Goal: Check status: Check status

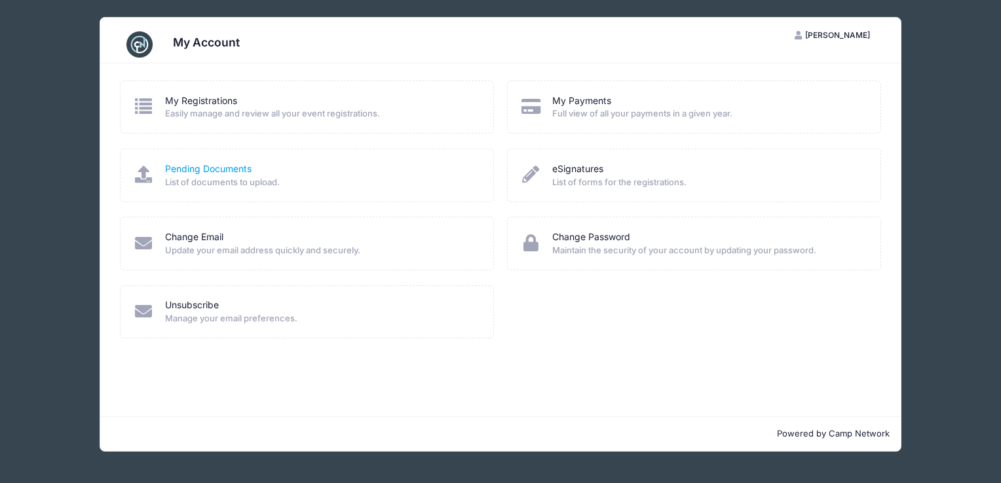
click at [213, 172] on link "Pending Documents" at bounding box center [208, 169] width 86 height 14
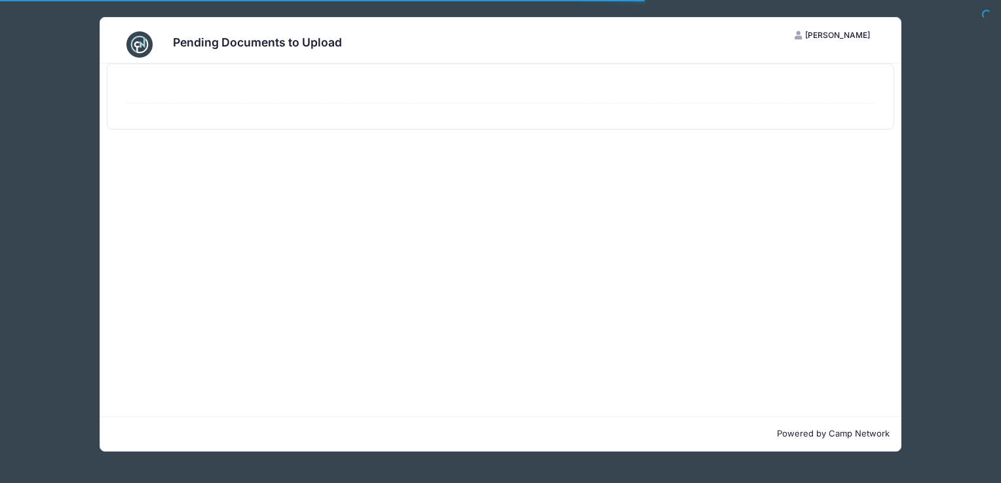
select select "50"
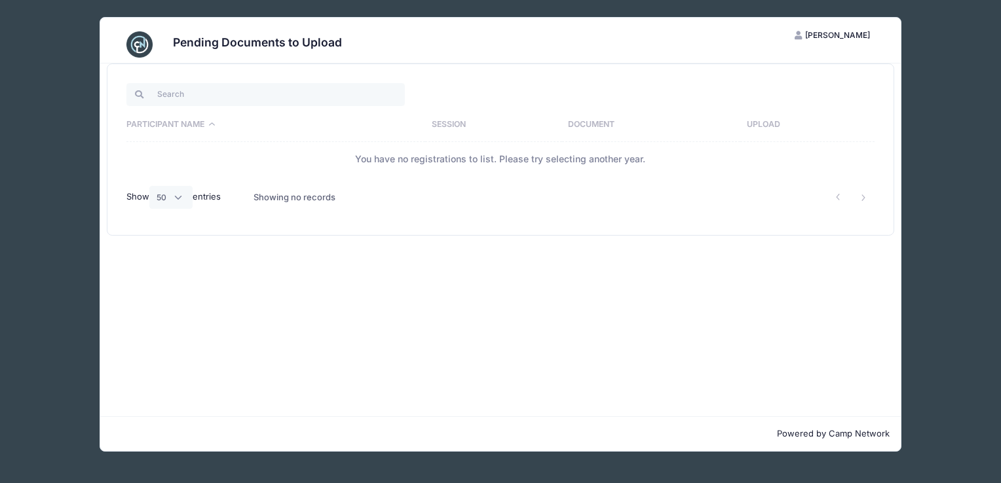
click at [207, 124] on th "Participant Name" at bounding box center [275, 125] width 299 height 34
click at [204, 94] on input "search" at bounding box center [265, 94] width 278 height 22
type input "lauren penn"
click at [440, 229] on div "lauren penn Participant Name Session Document Upload You have no registrations …" at bounding box center [500, 149] width 786 height 171
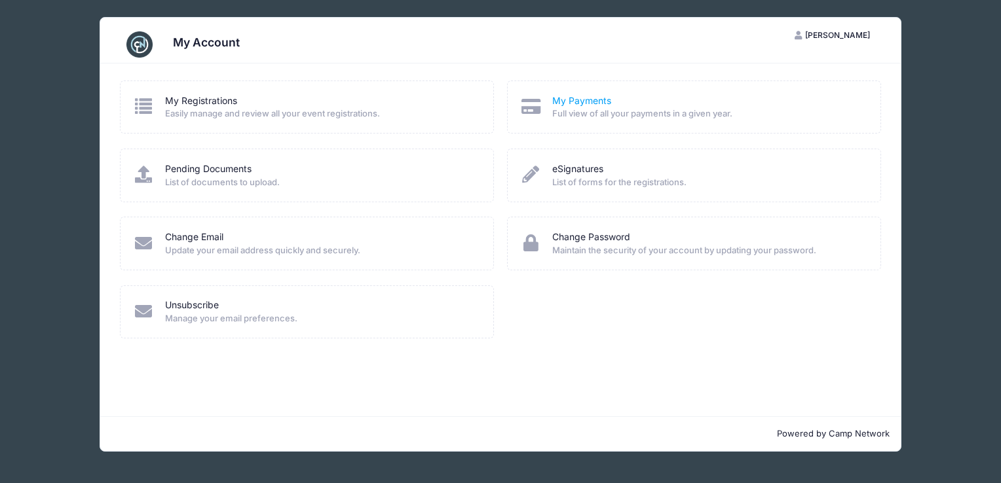
click at [569, 105] on link "My Payments" at bounding box center [581, 101] width 59 height 14
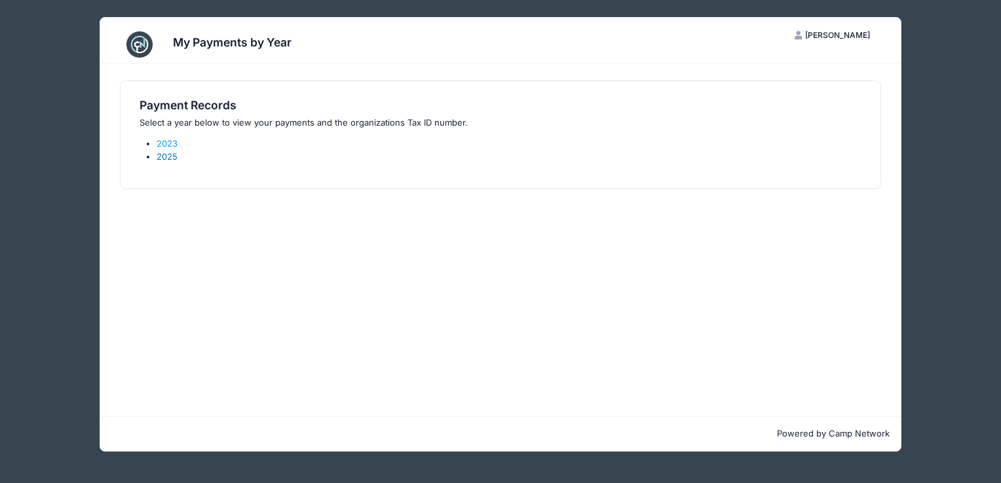
click at [166, 157] on link "2025" at bounding box center [167, 156] width 21 height 10
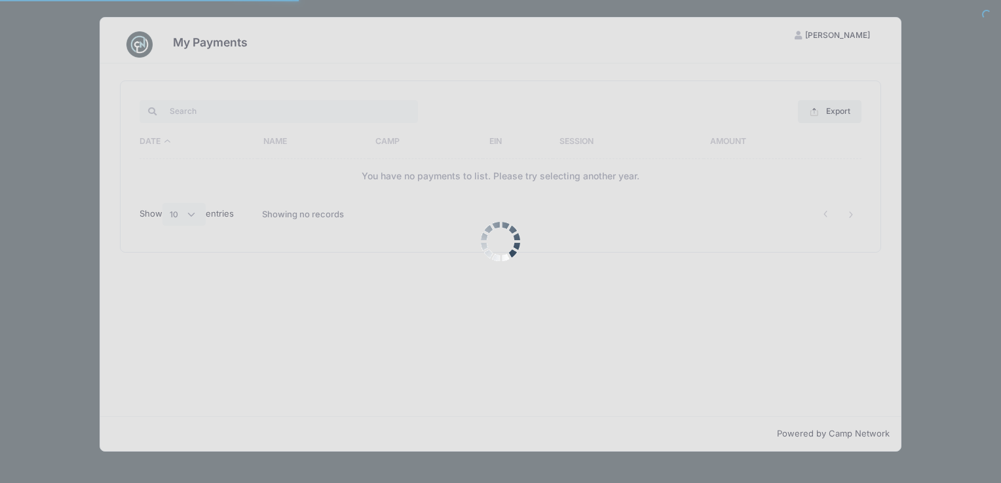
select select "10"
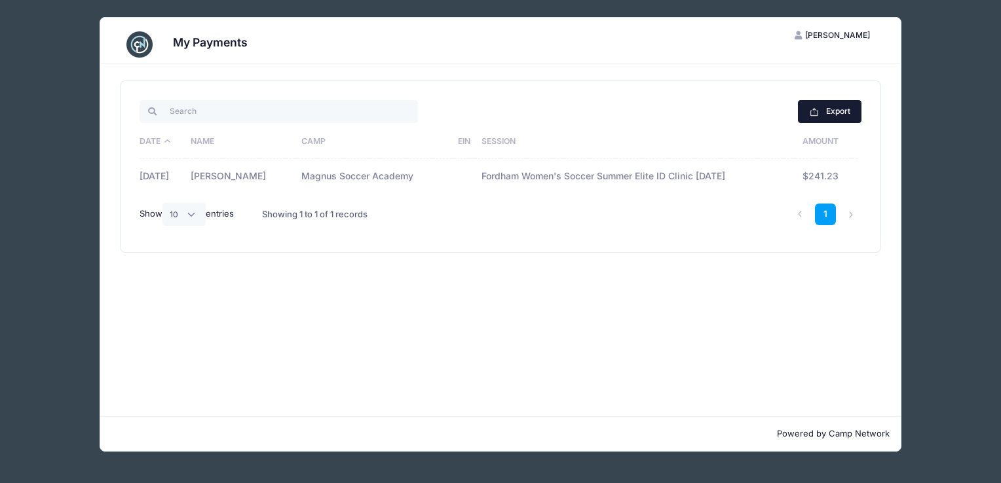
click at [832, 114] on button "Export" at bounding box center [830, 111] width 64 height 22
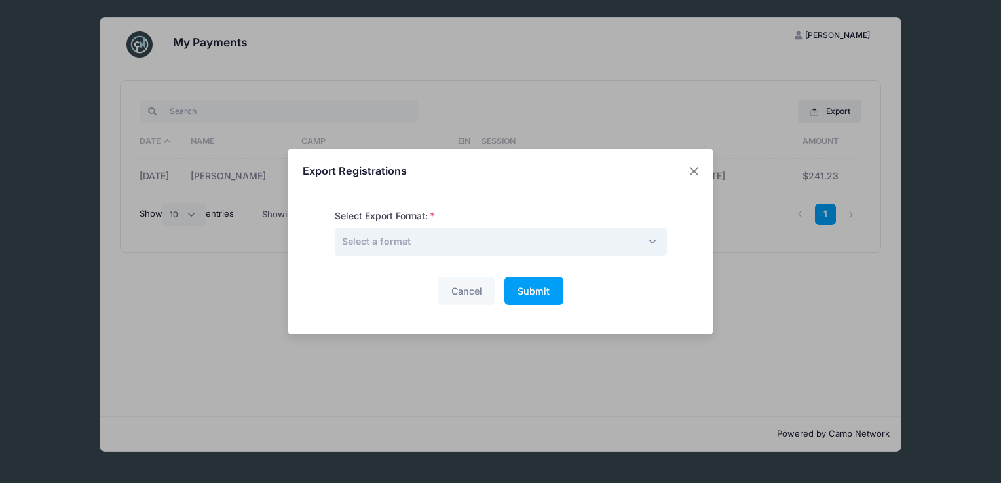
click at [391, 236] on span "Select a format" at bounding box center [376, 241] width 69 height 11
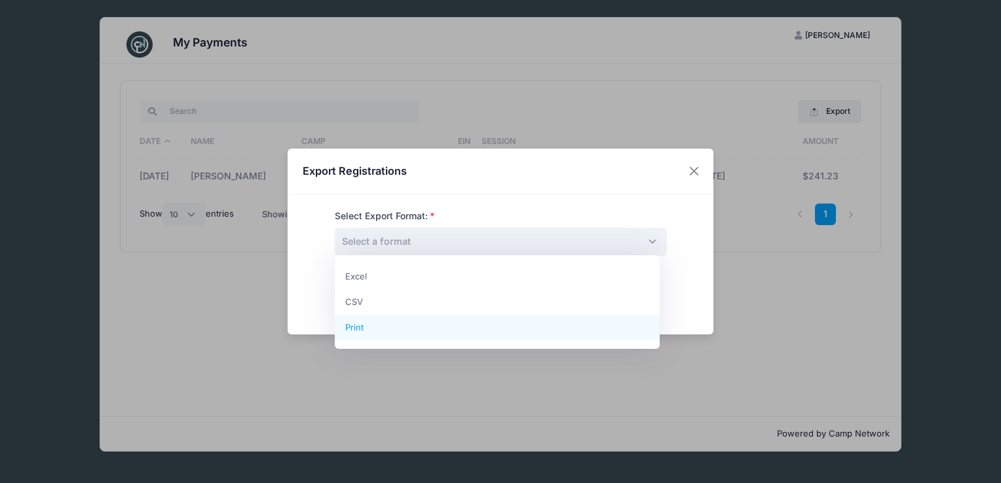
select select "print"
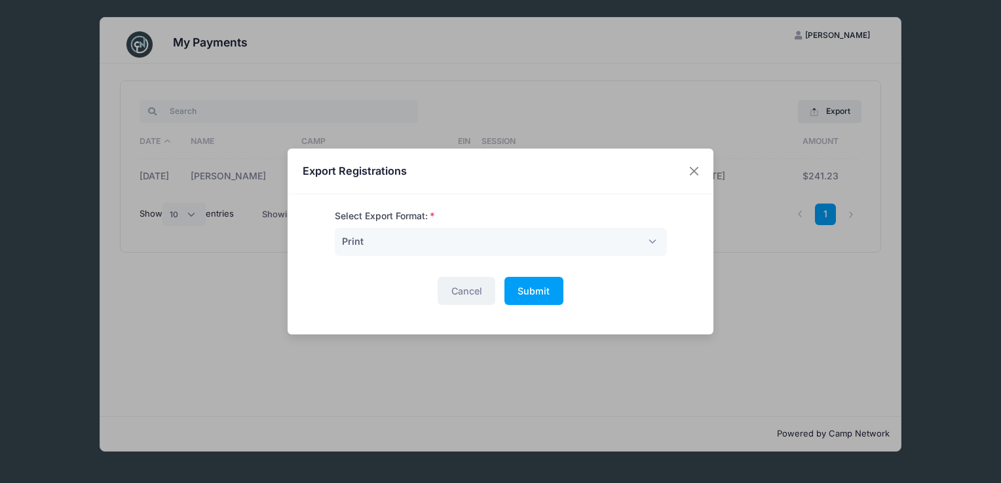
click at [438, 290] on button "Cancel" at bounding box center [467, 291] width 58 height 28
